Goal: Information Seeking & Learning: Learn about a topic

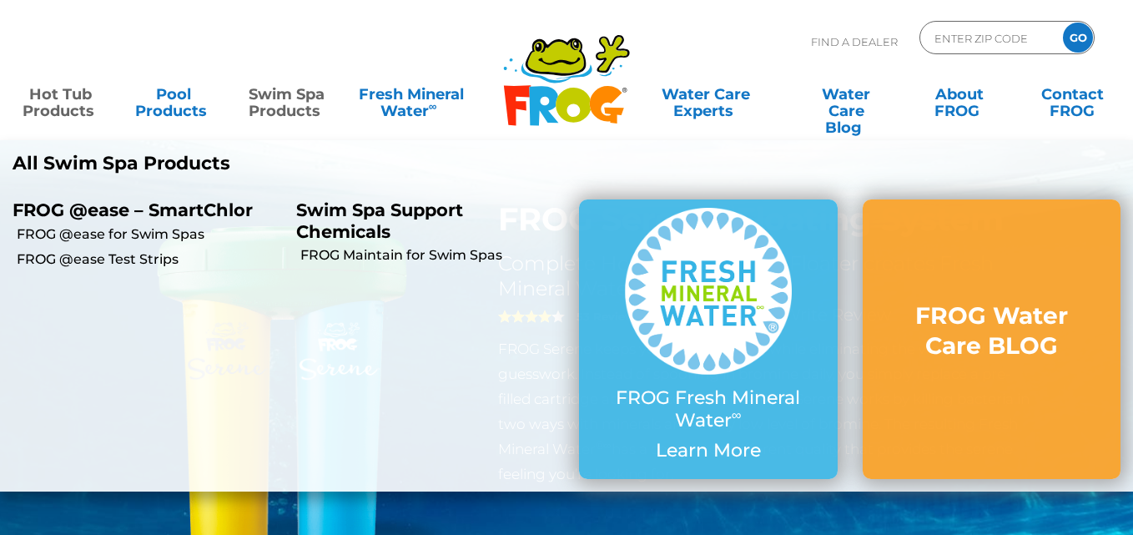
click at [297, 106] on link "Swim Spa Products" at bounding box center [287, 94] width 88 height 33
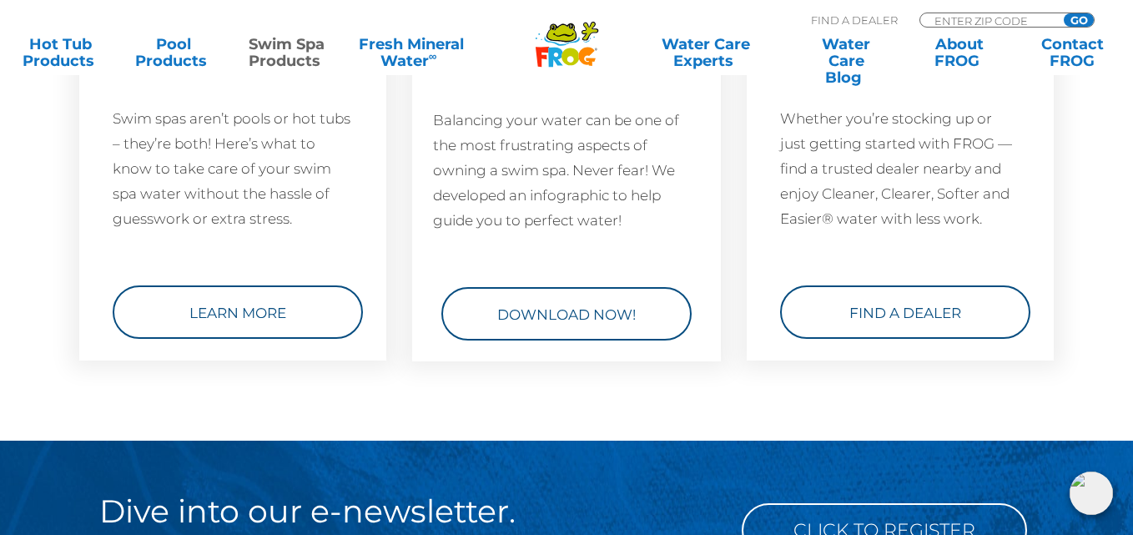
scroll to position [2563, 0]
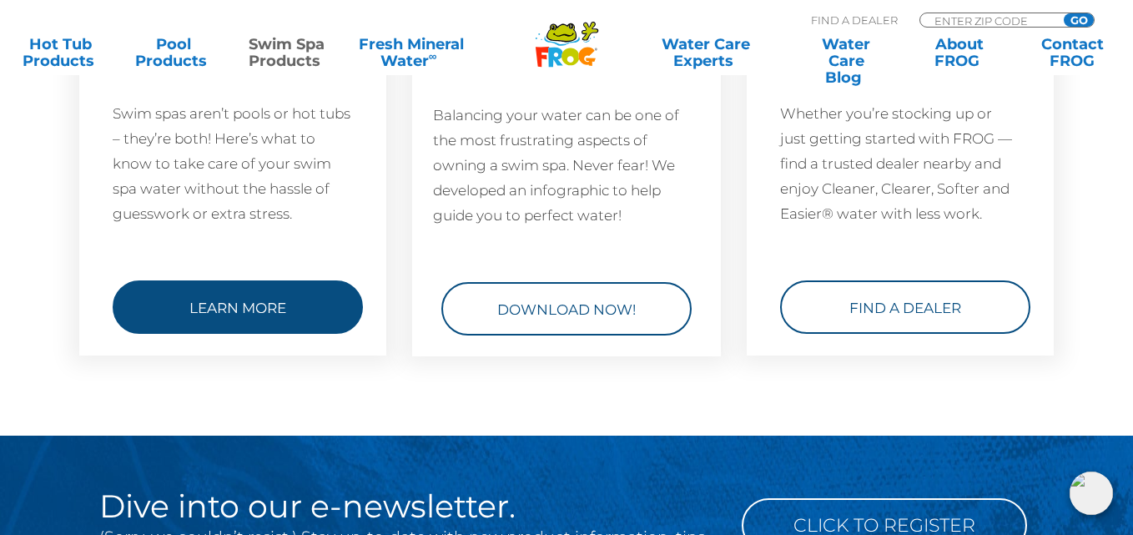
click at [216, 303] on link "Learn More" at bounding box center [238, 306] width 250 height 53
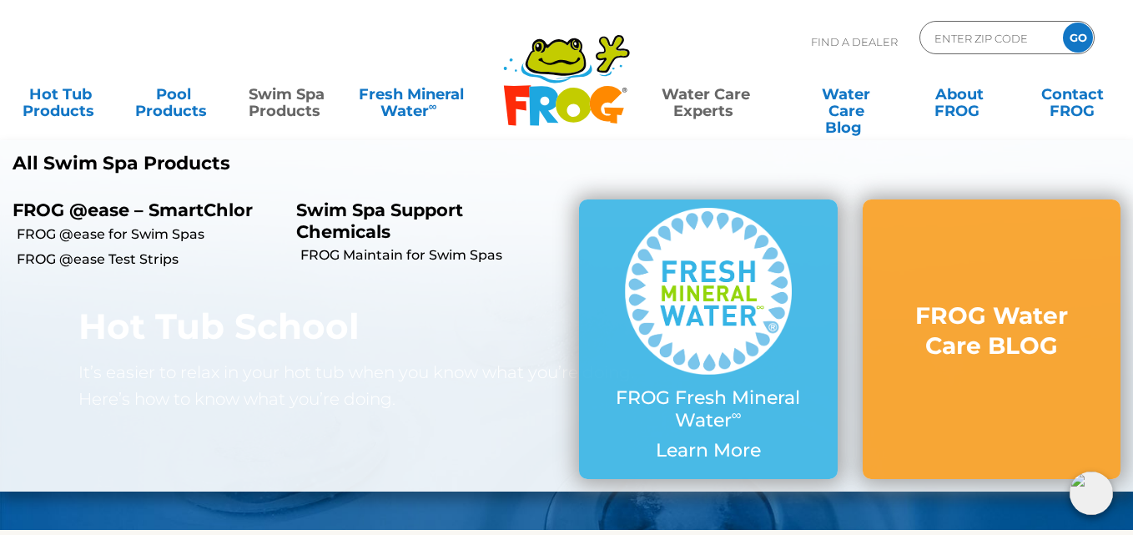
click at [279, 104] on link "Swim Spa Products" at bounding box center [287, 94] width 88 height 33
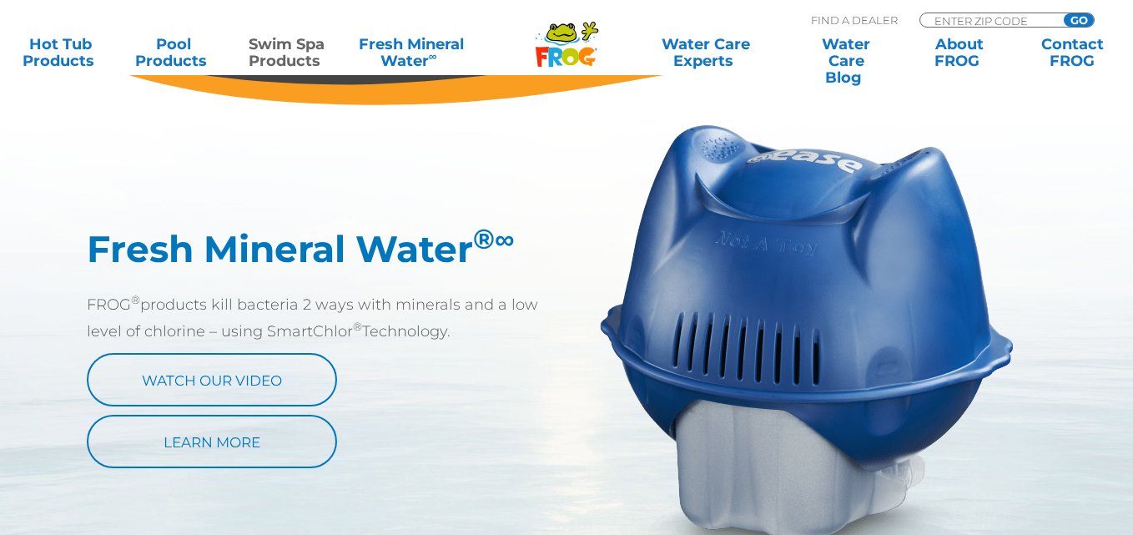
scroll to position [1001, 0]
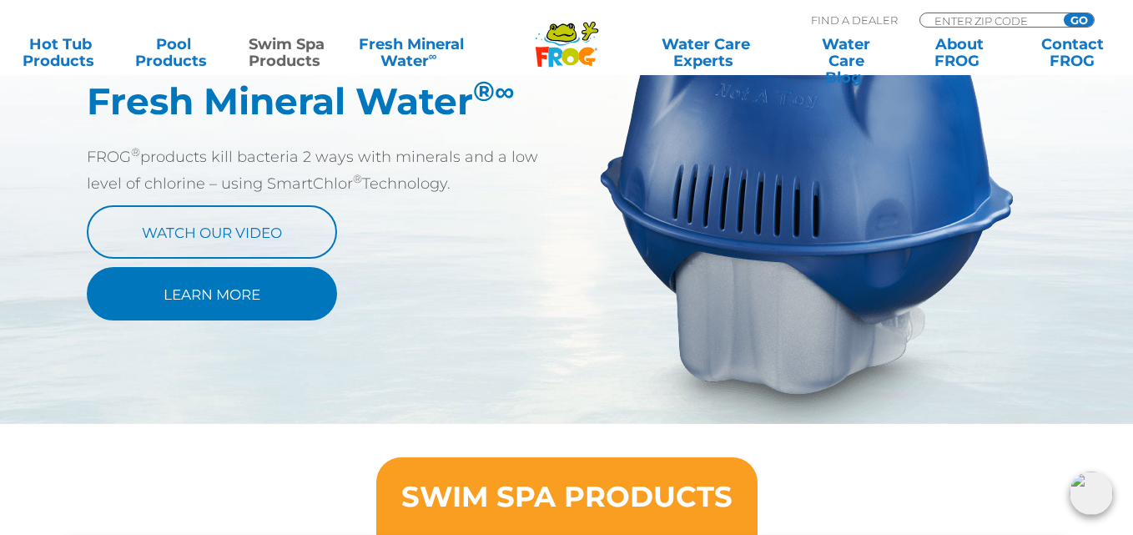
click at [230, 290] on link "Learn More" at bounding box center [212, 293] width 250 height 53
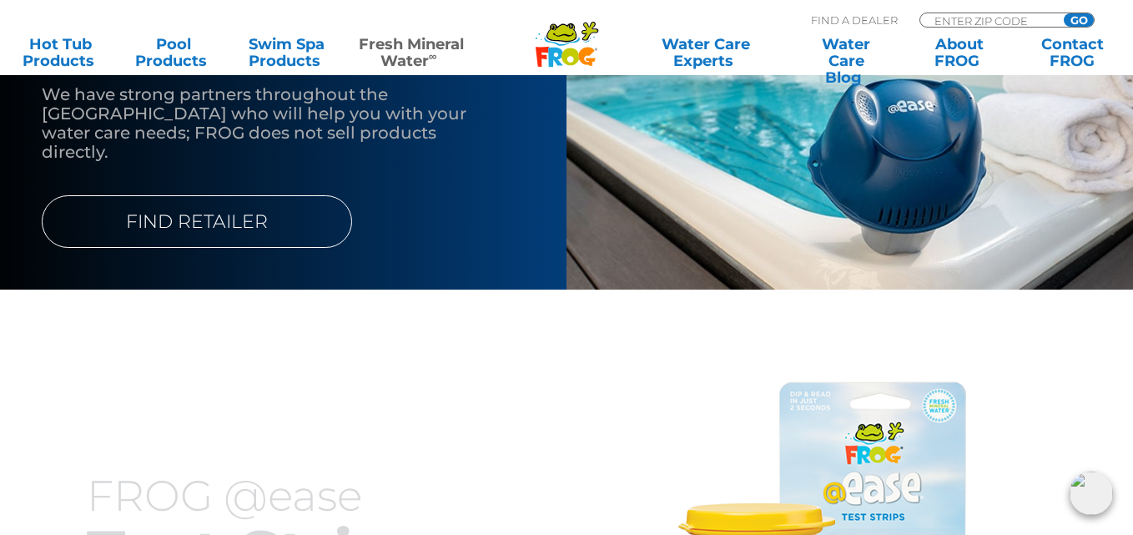
scroll to position [2336, 0]
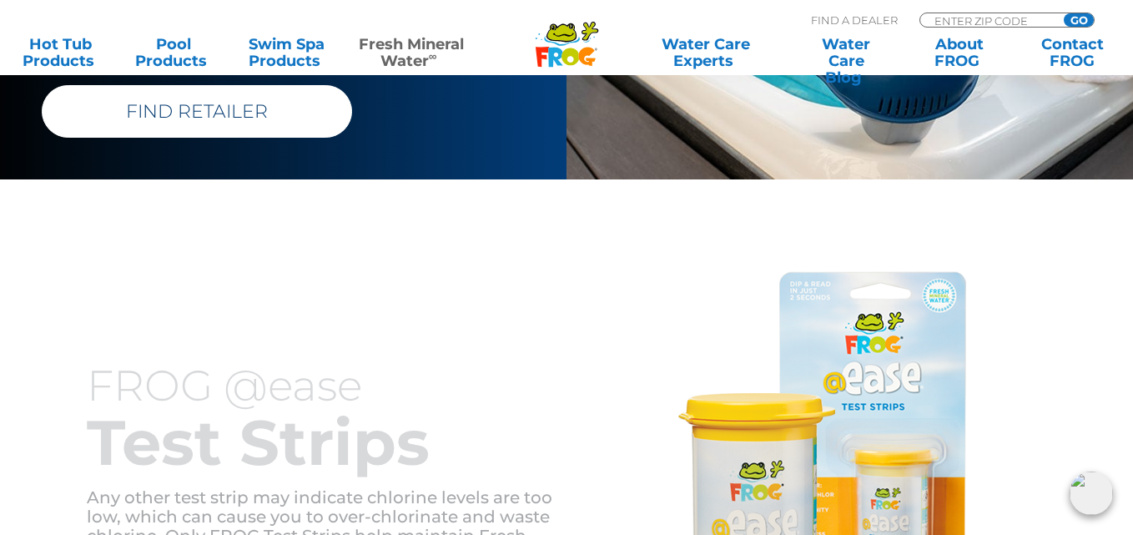
click at [210, 89] on link "FIND RETAILER" at bounding box center [197, 111] width 310 height 53
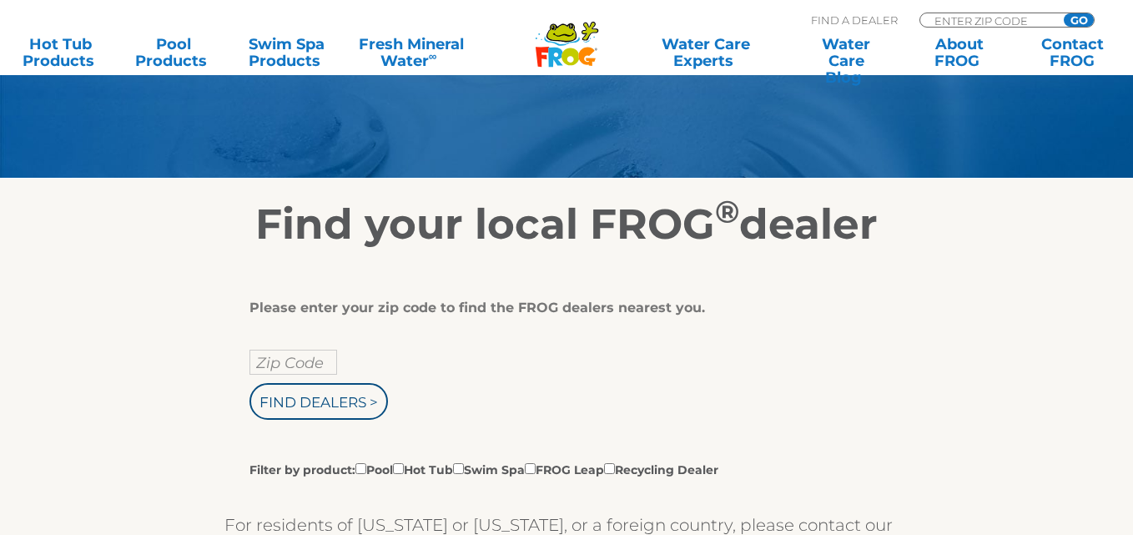
scroll to position [167, 0]
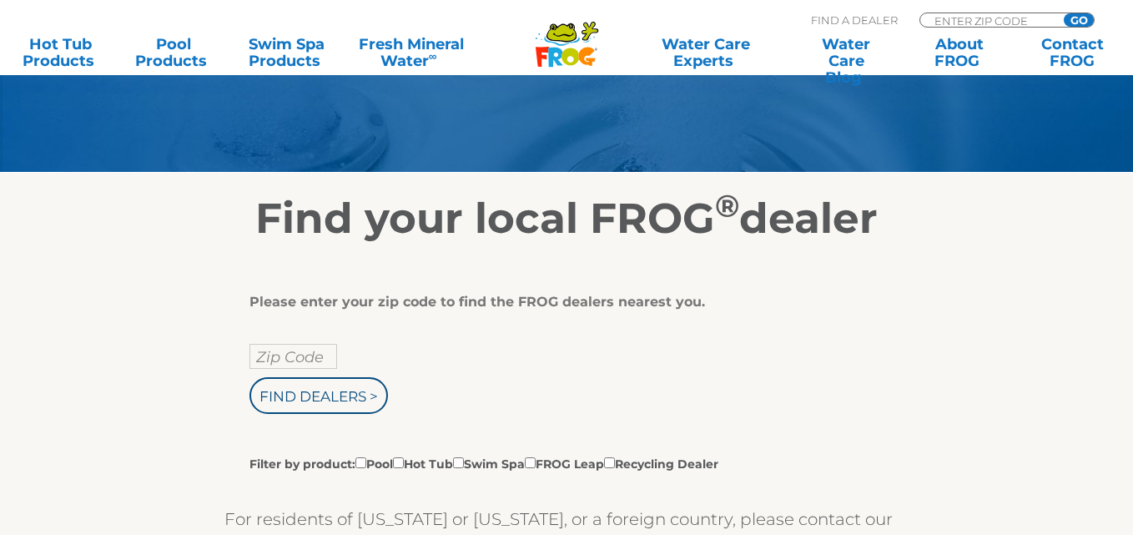
click at [303, 370] on div "Zip Code Find Dealers > Filter by product: Pool Hot Tub Swim Spa FROG Leap Recy…" at bounding box center [560, 408] width 622 height 128
click at [310, 361] on input "text" at bounding box center [293, 356] width 88 height 25
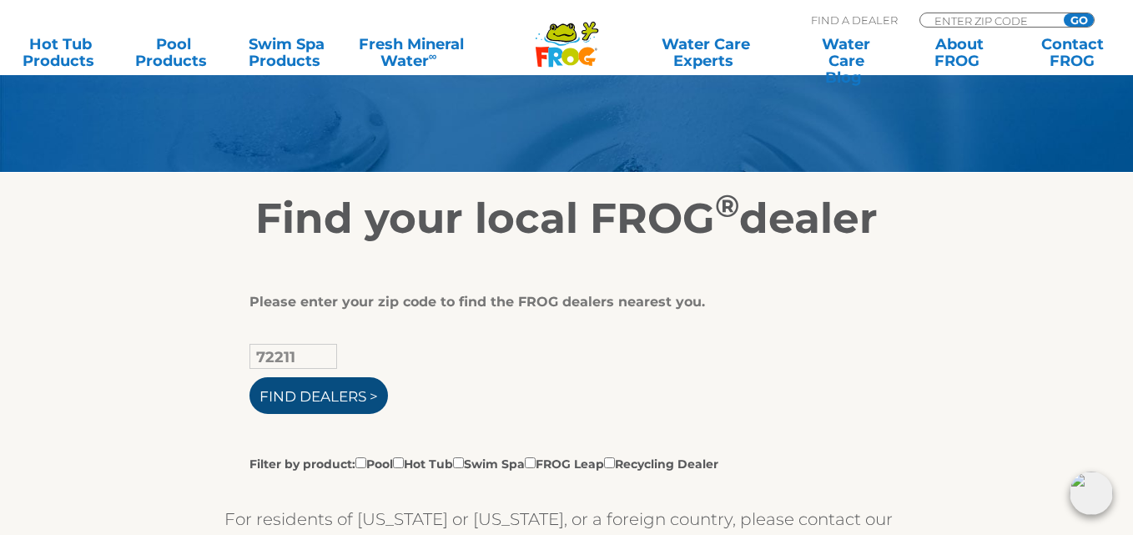
type input "72211"
click at [337, 408] on input "Find Dealers >" at bounding box center [318, 395] width 138 height 37
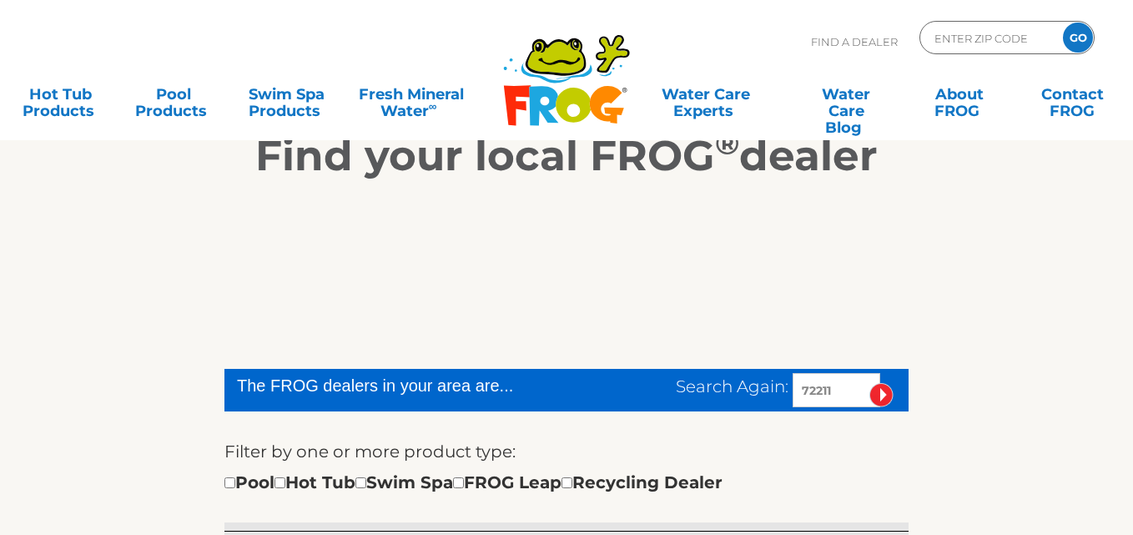
scroll to position [334, 0]
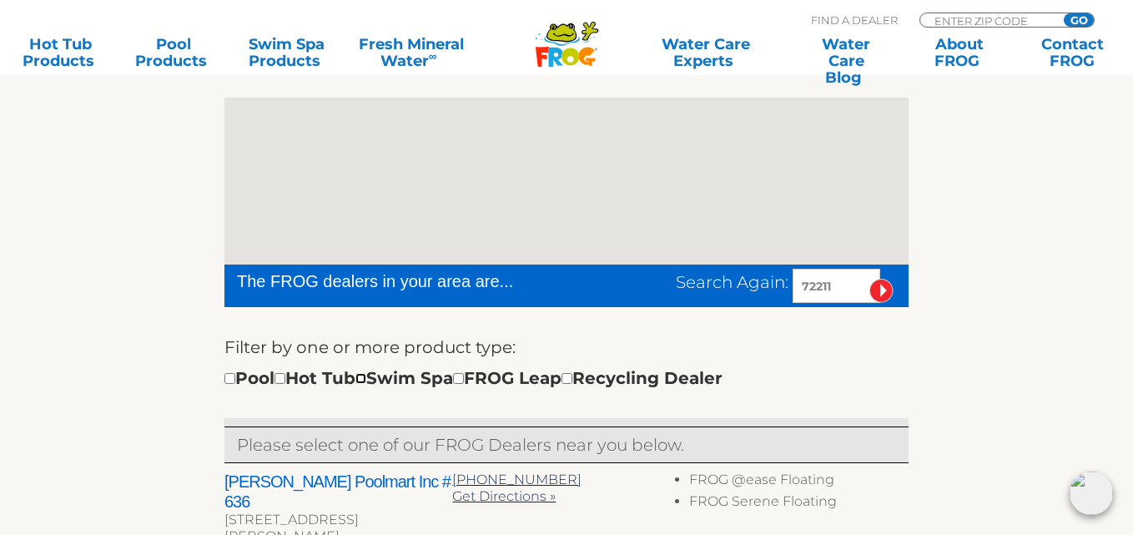
click at [366, 375] on input "checkbox" at bounding box center [360, 378] width 11 height 11
checkbox input "true"
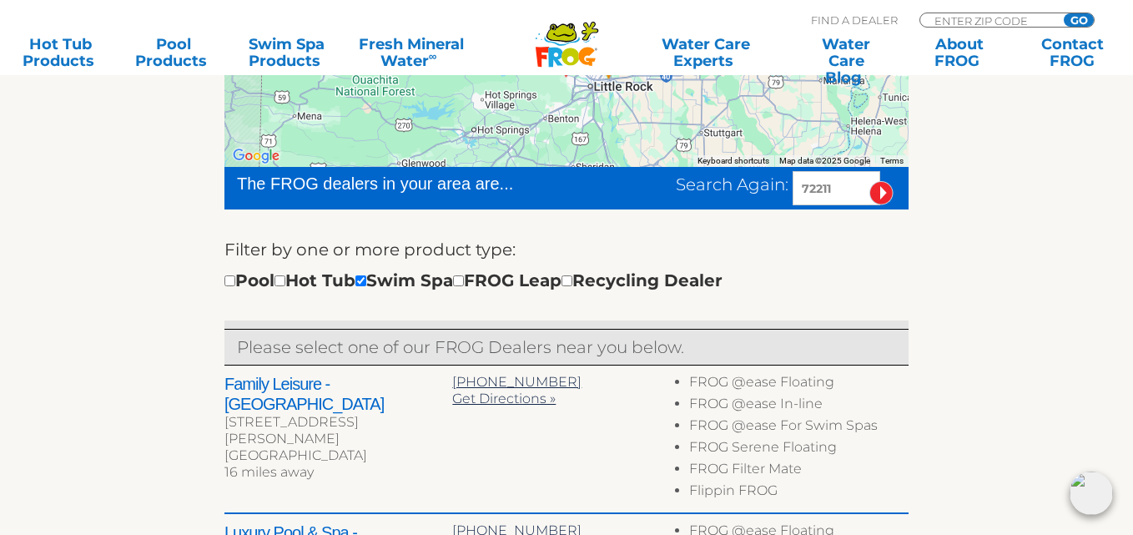
scroll to position [348, 0]
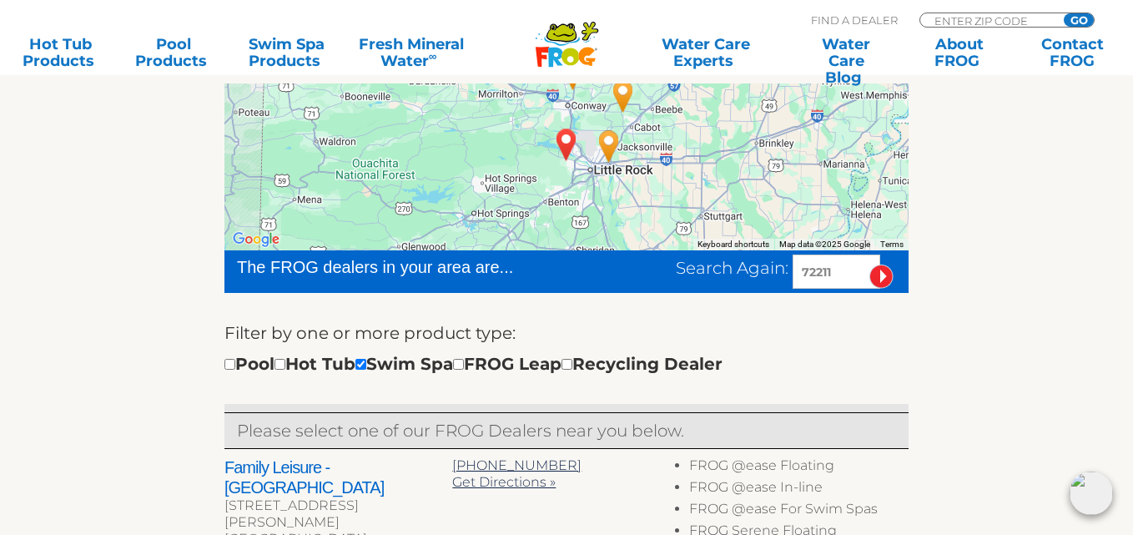
click at [390, 369] on div "Pool Hot Tub Swim Spa FROG Leap Recycling Dealer" at bounding box center [473, 363] width 498 height 27
click at [366, 363] on input "checkbox" at bounding box center [360, 364] width 11 height 11
checkbox input "false"
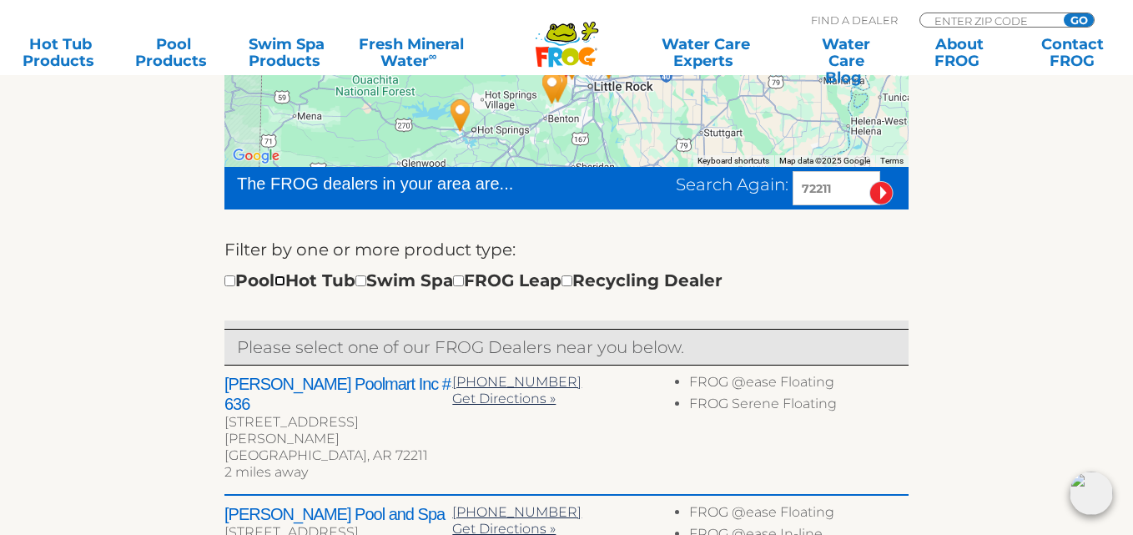
click at [285, 280] on input "checkbox" at bounding box center [279, 280] width 11 height 11
checkbox input "true"
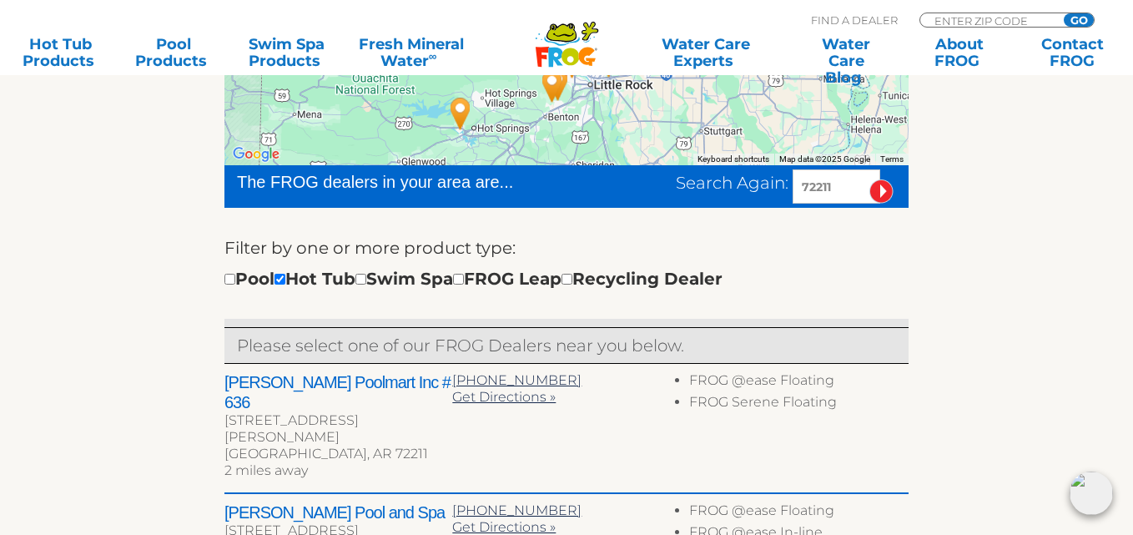
scroll to position [515, 0]
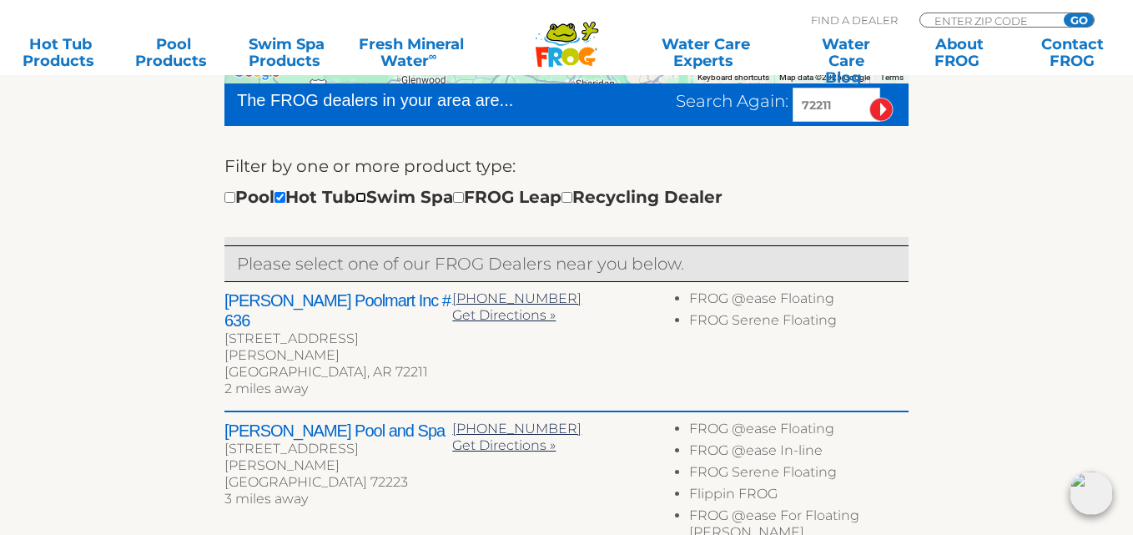
click at [366, 199] on input "checkbox" at bounding box center [360, 197] width 11 height 11
checkbox input "true"
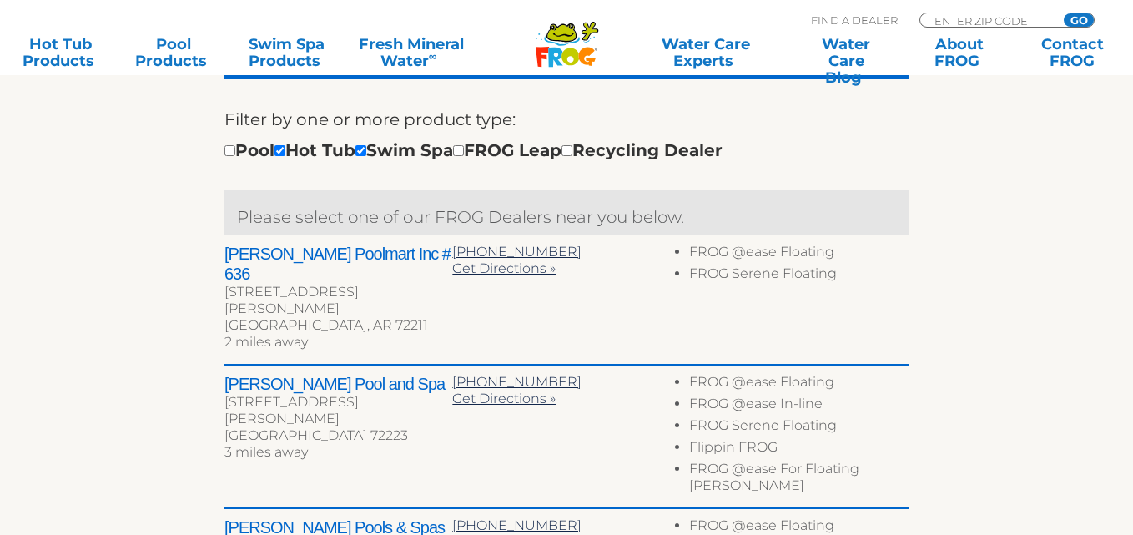
scroll to position [515, 0]
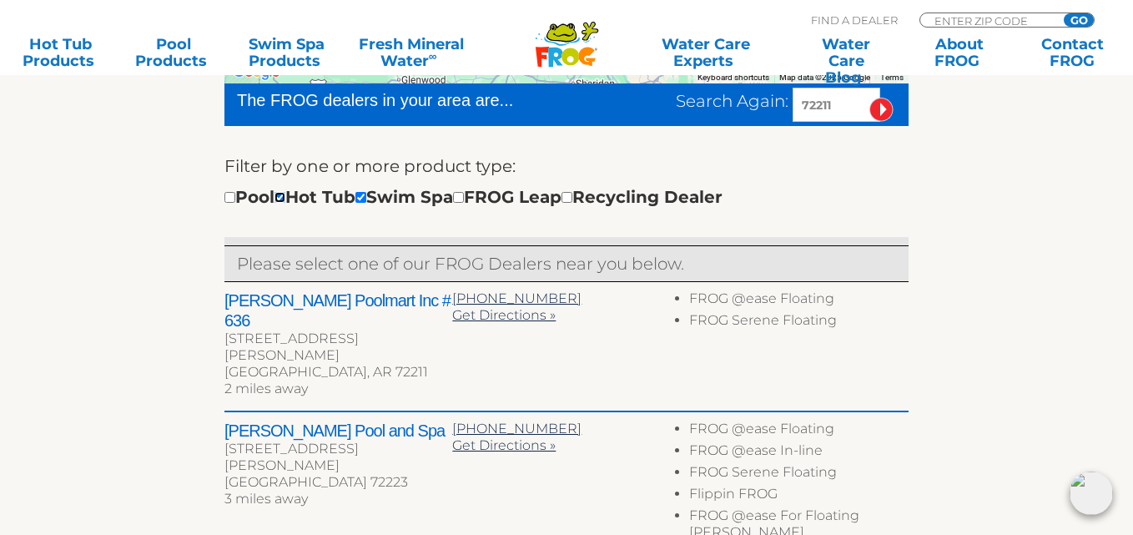
click at [285, 194] on input "checkbox" at bounding box center [279, 197] width 11 height 11
checkbox input "false"
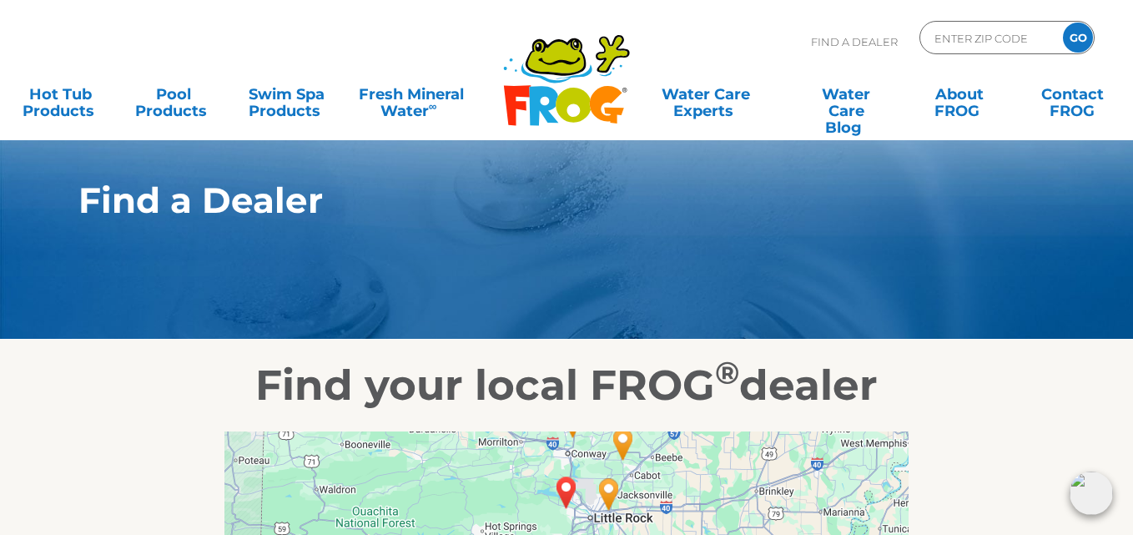
click at [577, 88] on icon at bounding box center [573, 105] width 35 height 35
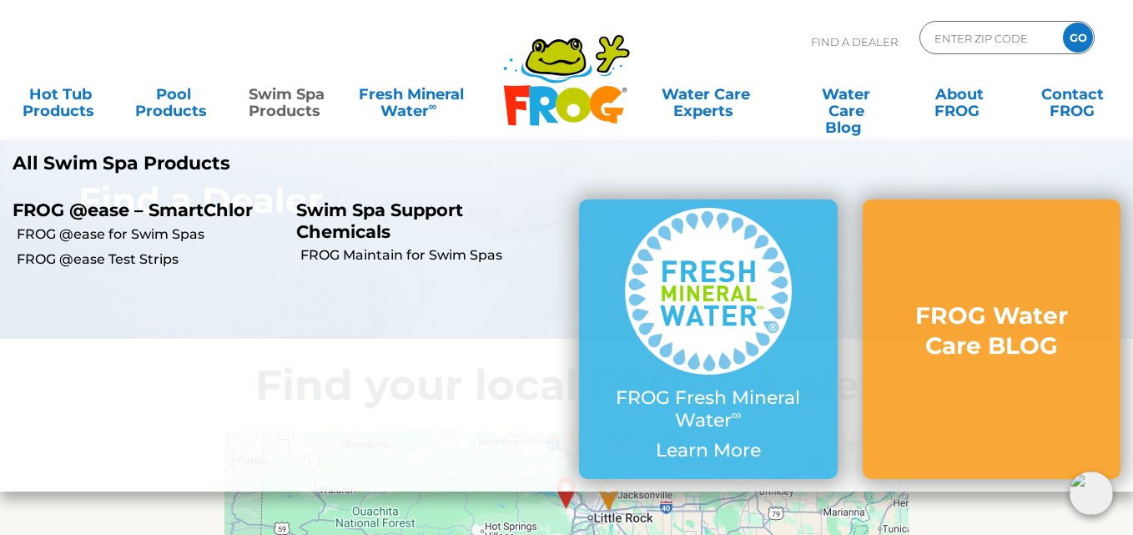
click at [292, 99] on link "Swim Spa Products" at bounding box center [287, 94] width 88 height 33
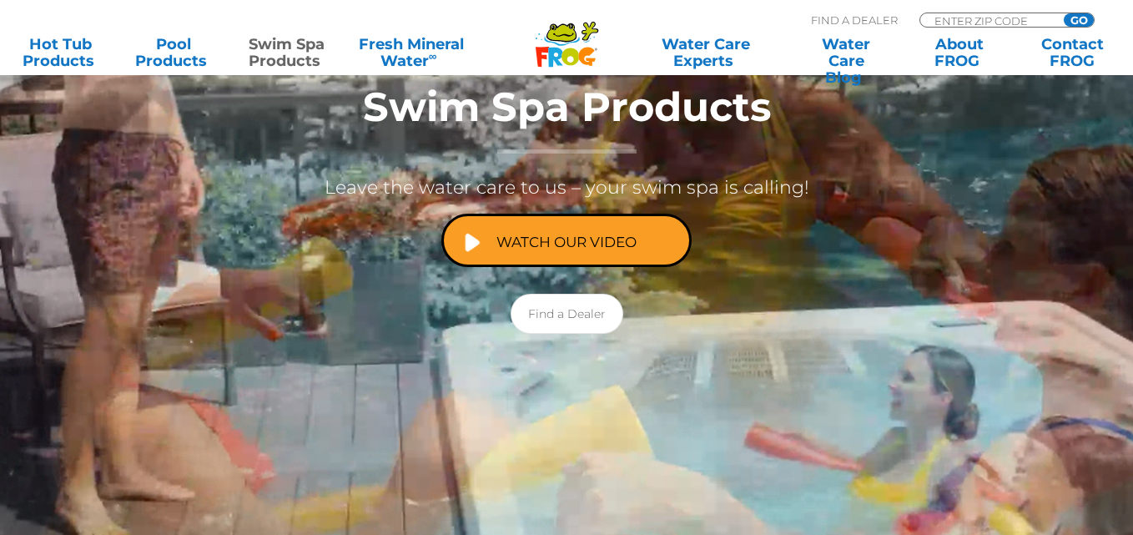
scroll to position [167, 0]
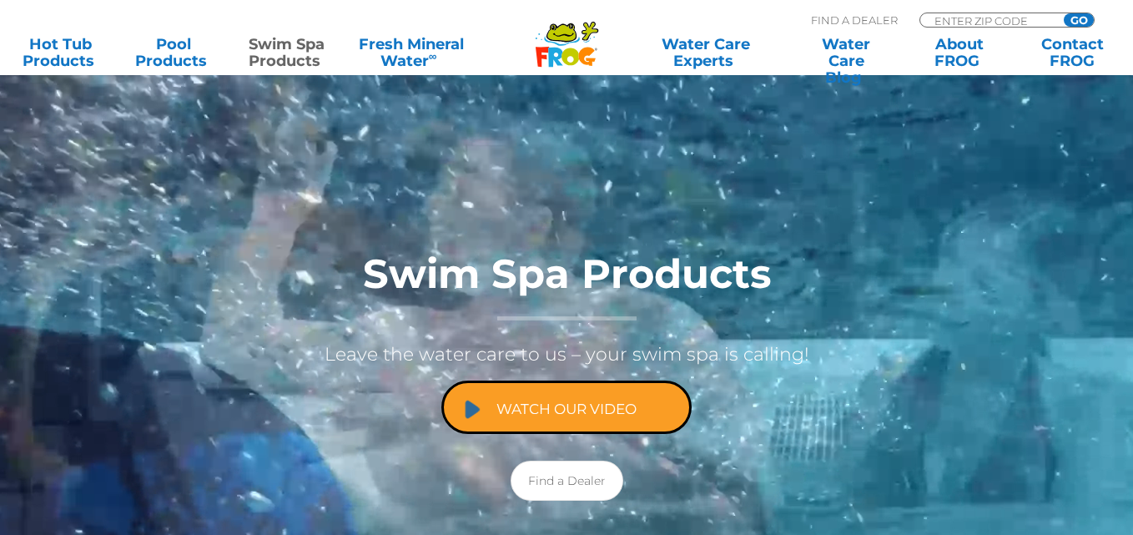
click at [557, 400] on link "Watch Our Video" at bounding box center [566, 406] width 250 height 53
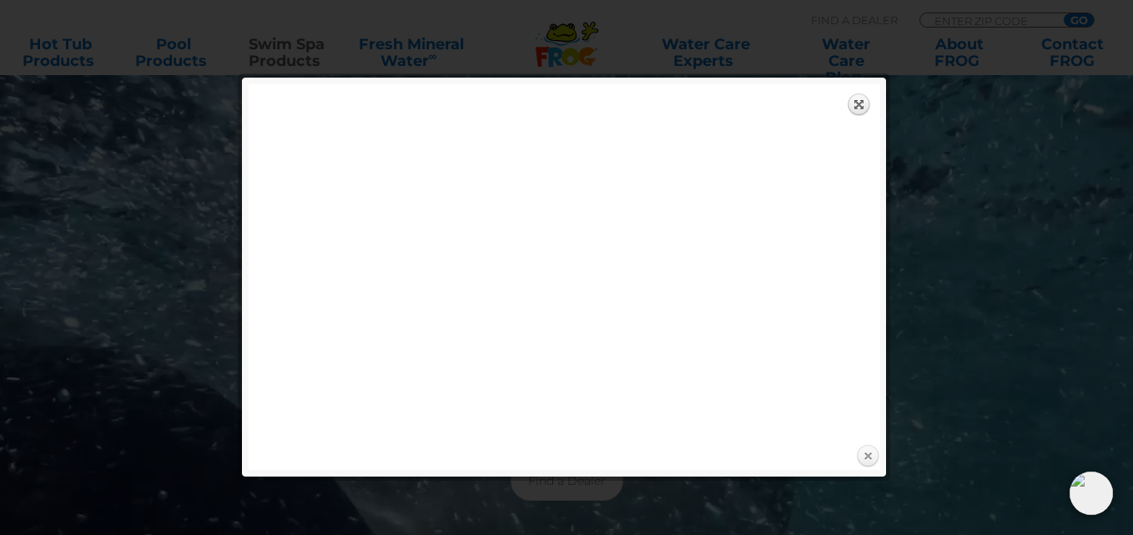
click at [860, 452] on link "Close" at bounding box center [867, 456] width 25 height 25
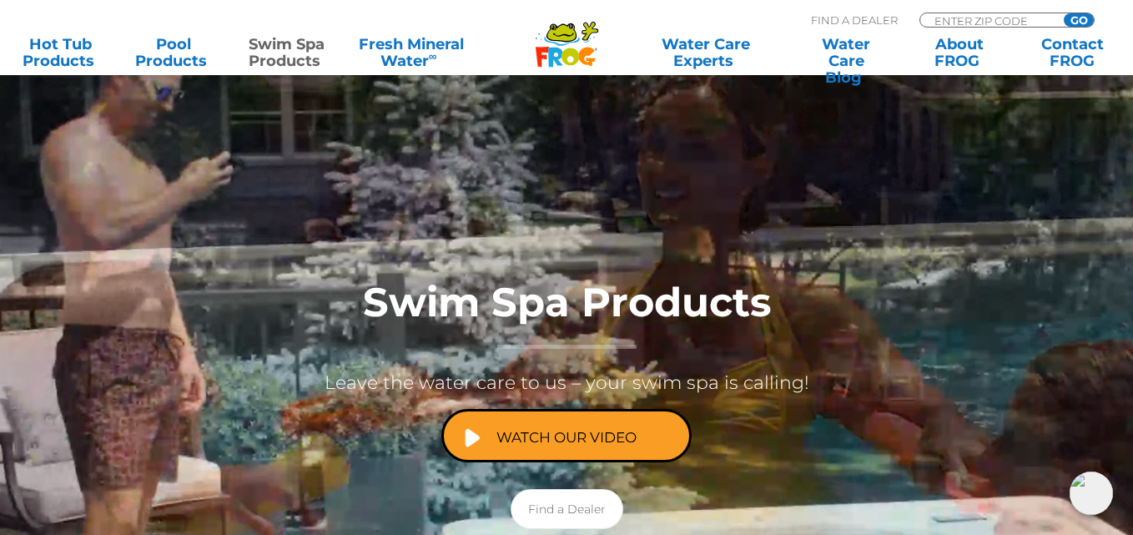
scroll to position [83, 0]
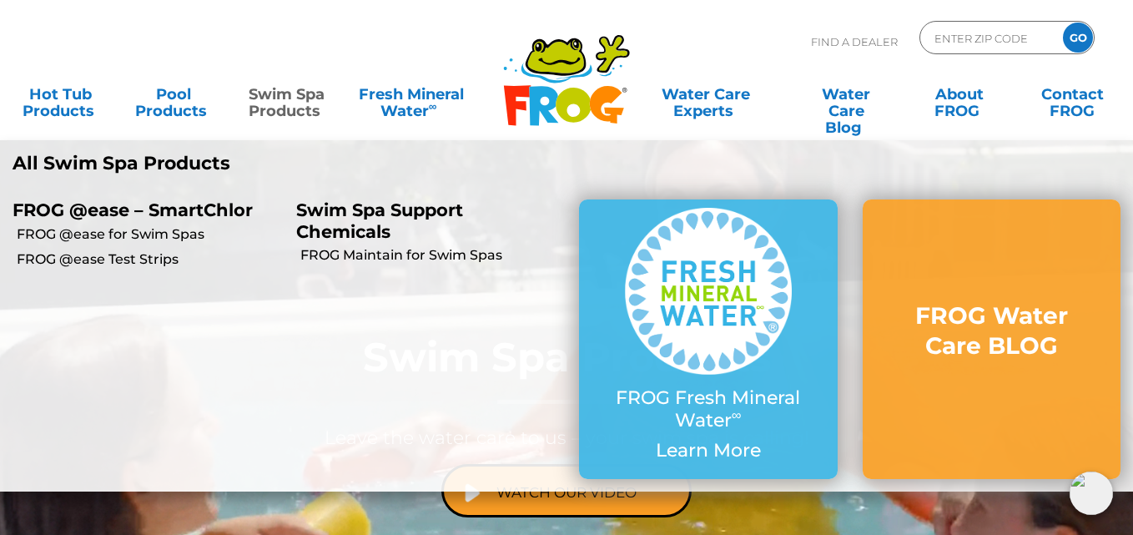
click at [375, 219] on p "Swim Spa Support Chemicals" at bounding box center [425, 220] width 259 height 42
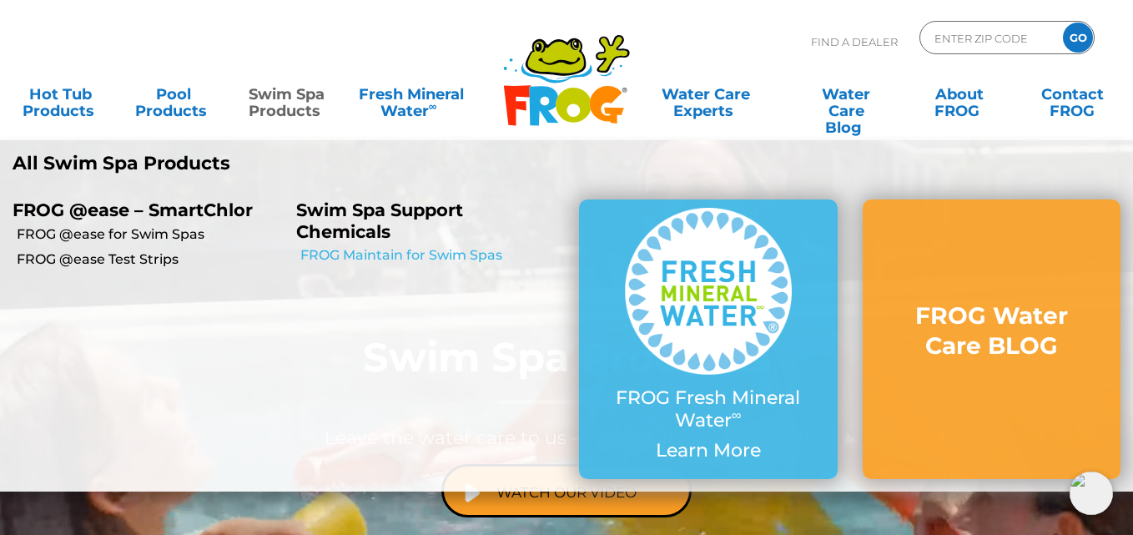
click at [375, 254] on link "FROG Maintain for Swim Spas" at bounding box center [433, 255] width 267 height 18
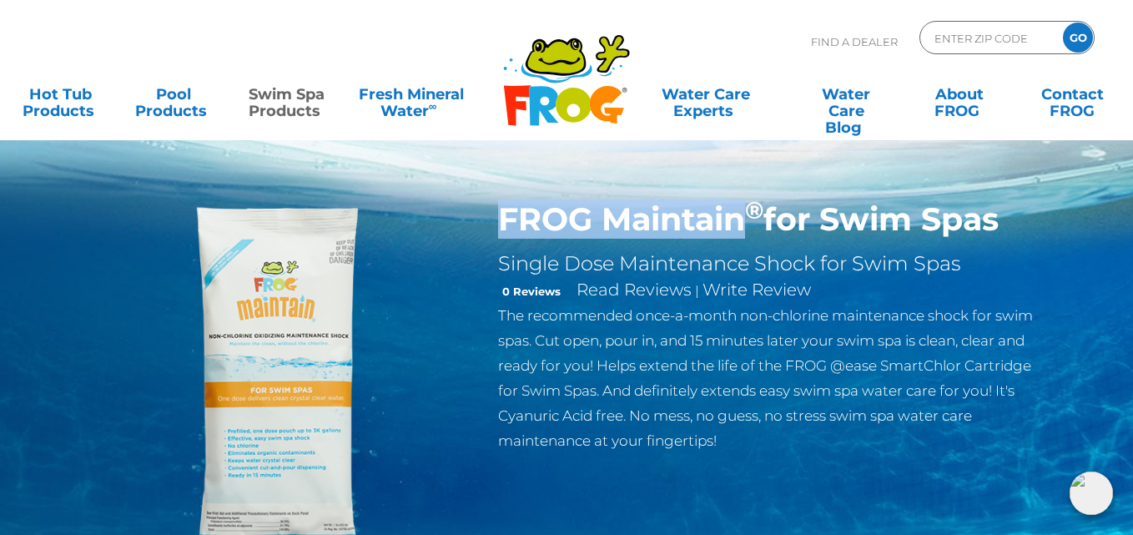
drag, startPoint x: 504, startPoint y: 218, endPoint x: 748, endPoint y: 219, distance: 243.6
click at [748, 219] on h1 "FROG Maintain ® for Swim Spas" at bounding box center [770, 219] width 545 height 38
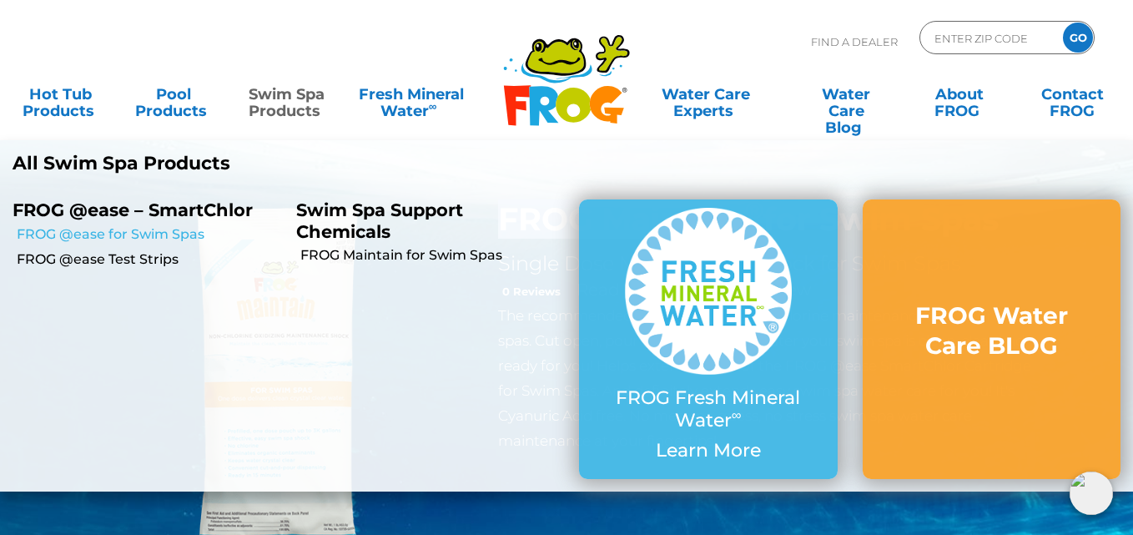
click at [138, 229] on link "FROG @ease for Swim Spas" at bounding box center [150, 234] width 267 height 18
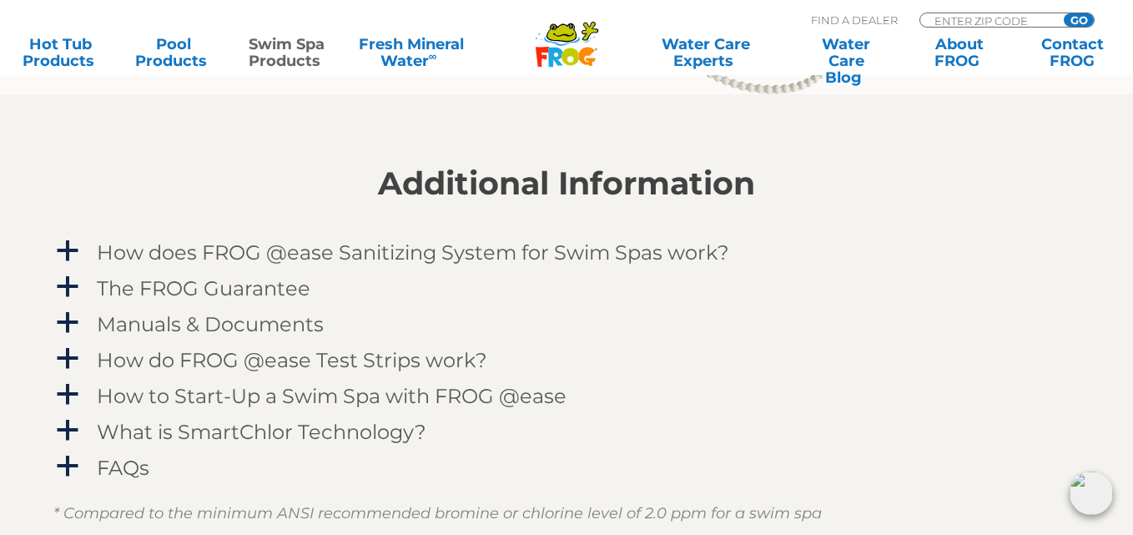
scroll to position [1919, 0]
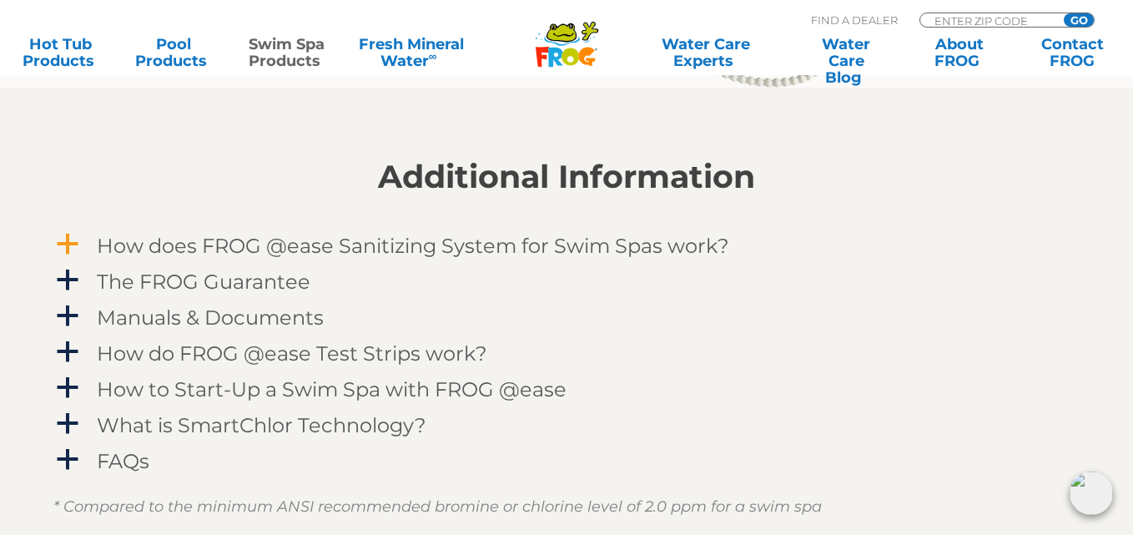
click at [56, 238] on span "a" at bounding box center [67, 244] width 25 height 25
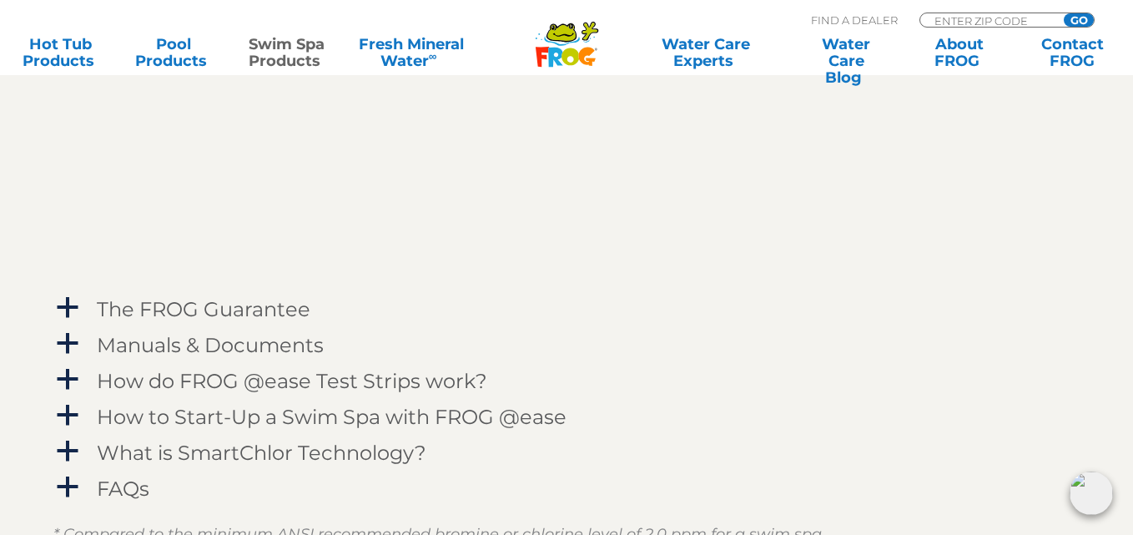
scroll to position [2420, 0]
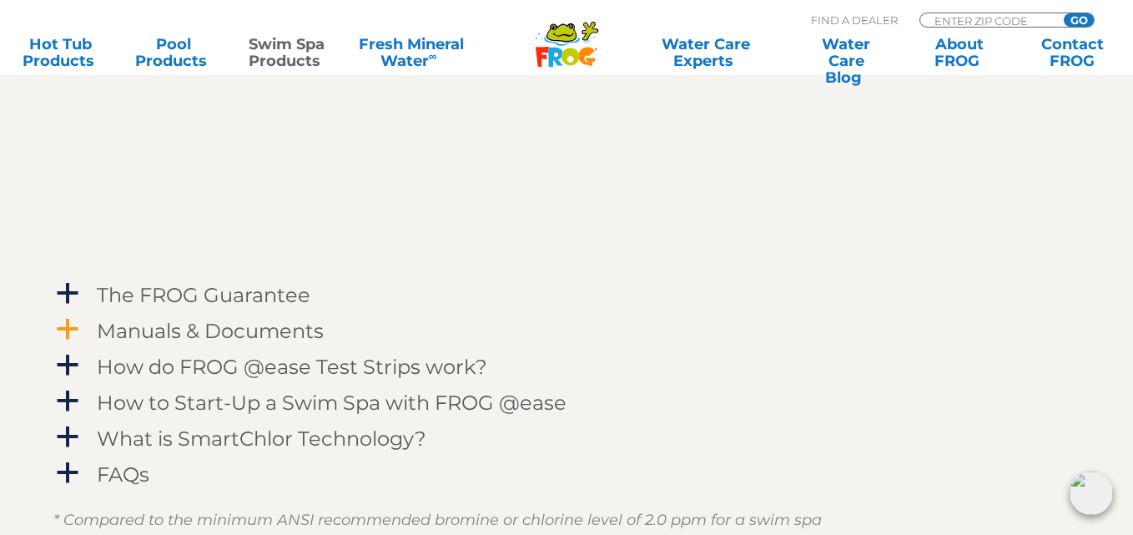
click at [61, 324] on span "a" at bounding box center [67, 329] width 25 height 25
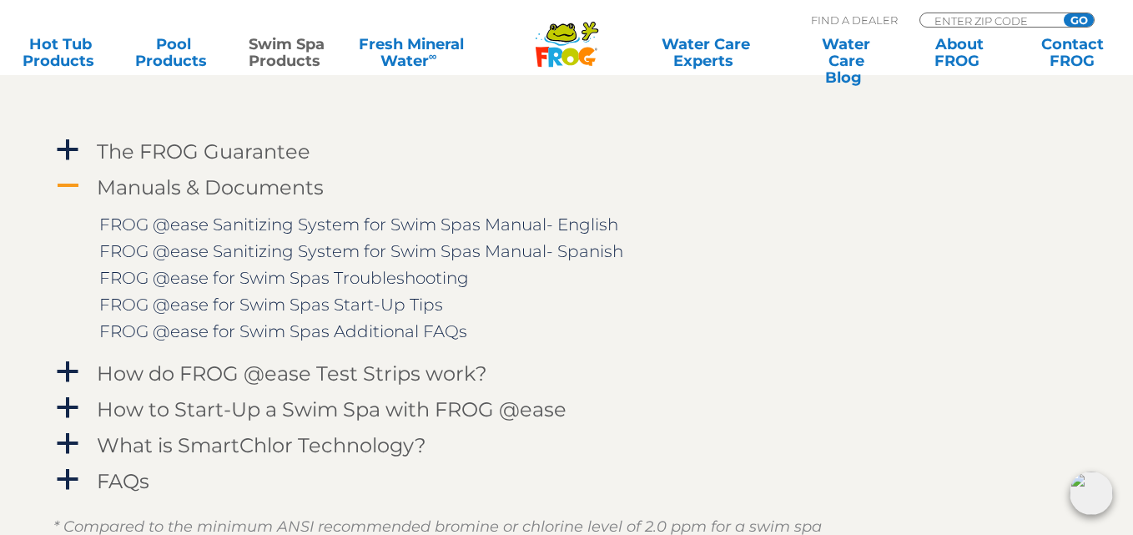
scroll to position [2586, 0]
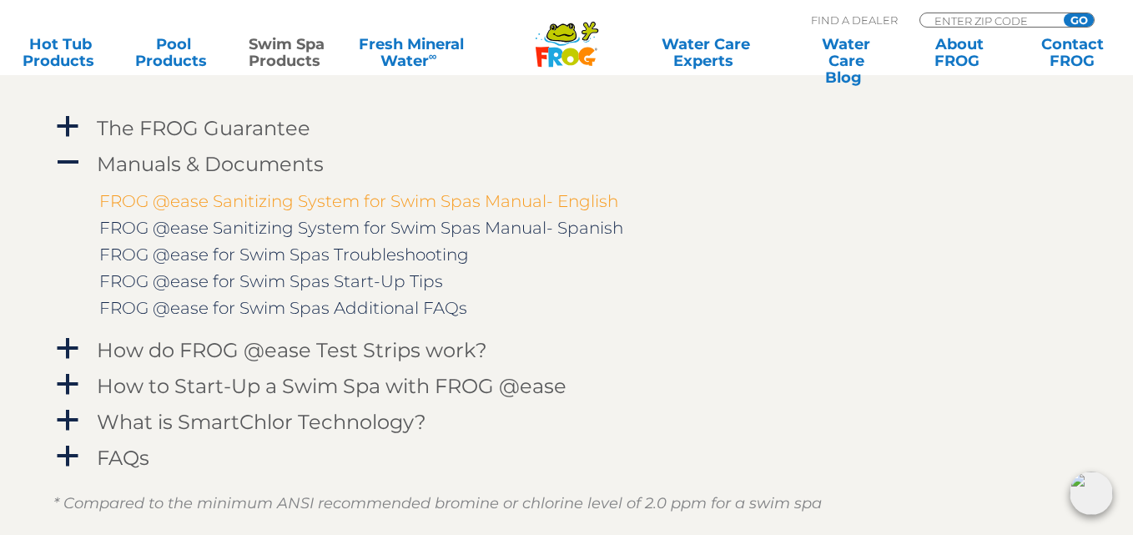
click at [291, 195] on link "FROG @ease Sanitizing System for Swim Spas Manual- English" at bounding box center [358, 201] width 519 height 20
